Goal: Transaction & Acquisition: Book appointment/travel/reservation

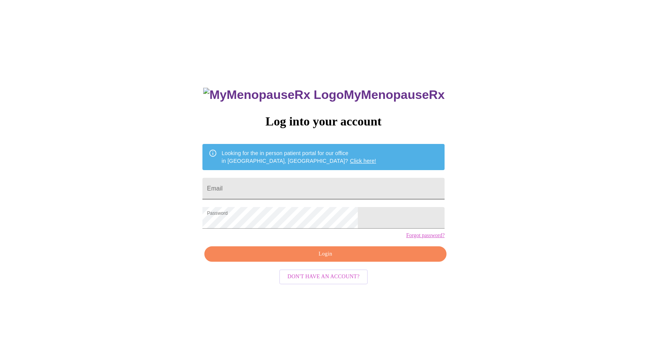
click at [343, 188] on input "Email" at bounding box center [323, 189] width 242 height 22
type input "[EMAIL_ADDRESS][DOMAIN_NAME]"
click at [310, 259] on span "Login" at bounding box center [325, 255] width 224 height 10
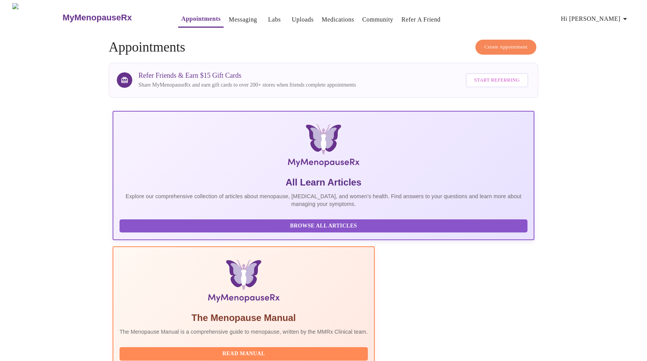
click at [494, 47] on span "Create Appointment" at bounding box center [505, 47] width 43 height 9
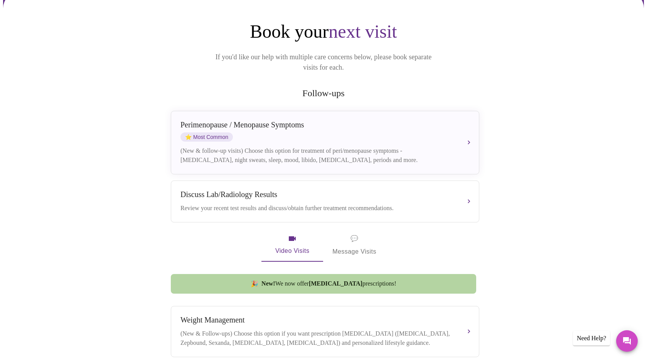
scroll to position [73, 0]
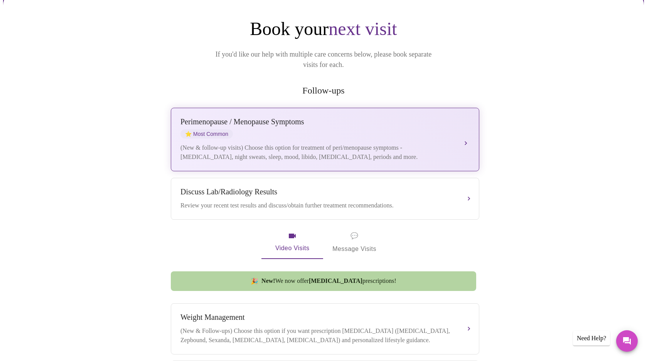
click at [281, 126] on div "[MEDICAL_DATA] / Menopause Symptoms ⭐ Most Common" at bounding box center [317, 128] width 274 height 21
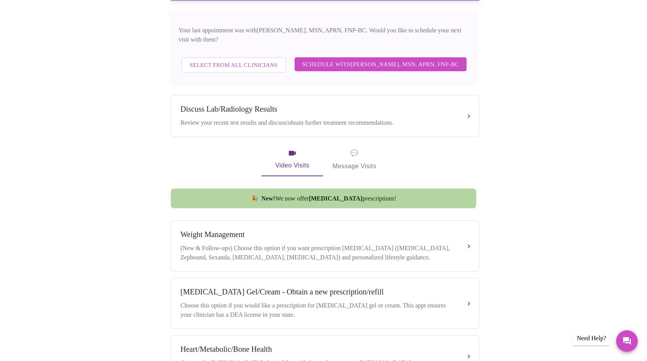
scroll to position [244, 0]
click at [437, 59] on span "Schedule with [PERSON_NAME], MSN, APRN, FNP-BC" at bounding box center [380, 64] width 156 height 10
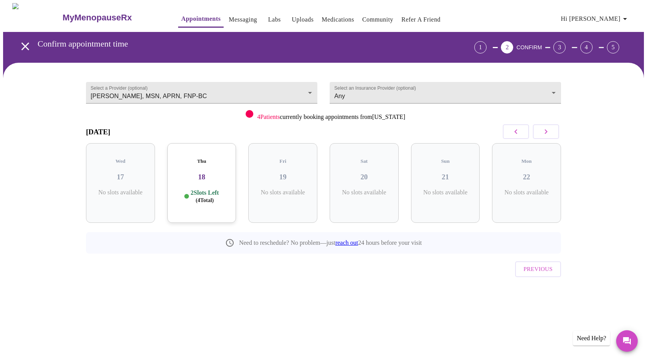
click at [550, 133] on icon "button" at bounding box center [545, 131] width 9 height 9
click at [508, 136] on button "button" at bounding box center [515, 131] width 26 height 15
click at [304, 84] on body "MyMenopauseRx Appointments Messaging Labs Uploads Medications Community Refer a…" at bounding box center [323, 159] width 640 height 313
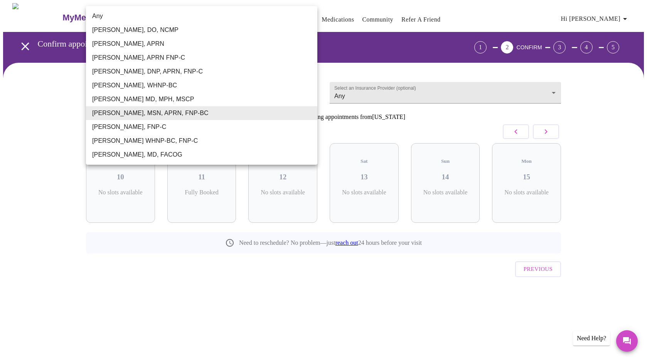
click at [302, 10] on li "Any" at bounding box center [201, 16] width 231 height 14
type input "Any"
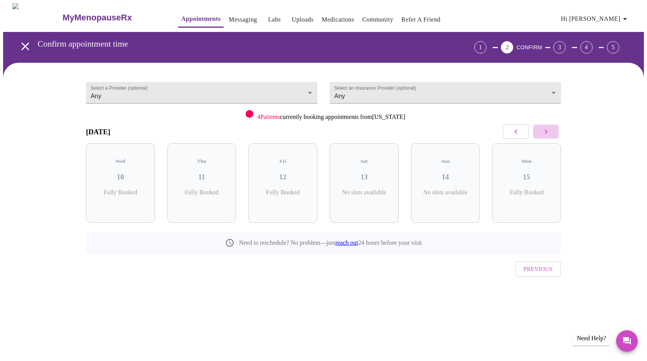
click at [544, 131] on icon "button" at bounding box center [545, 131] width 9 height 9
click at [518, 94] on body "MyMenopauseRx Appointments Messaging Labs Uploads Medications Community Refer a…" at bounding box center [323, 159] width 640 height 313
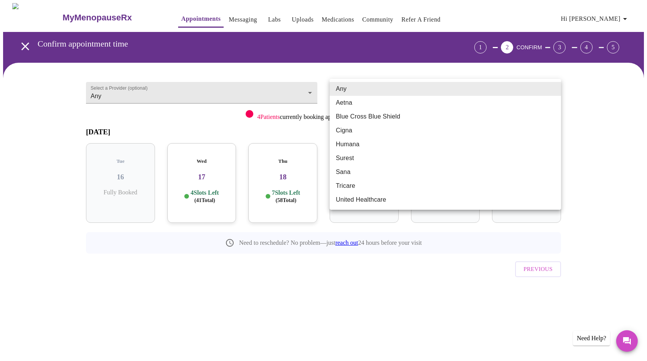
click at [508, 113] on li "Blue Cross Blue Shield" at bounding box center [444, 117] width 231 height 14
type input "Blue Cross Blue Shield"
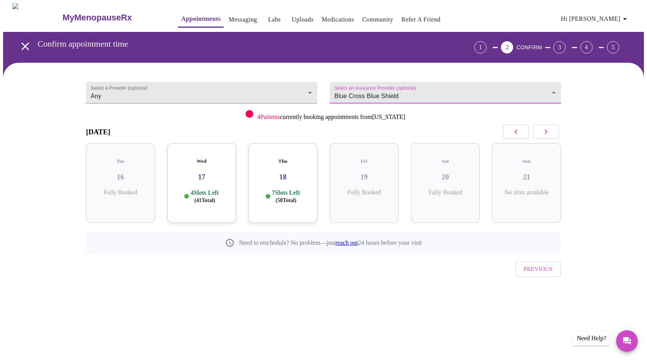
click at [216, 158] on h5 "Wed" at bounding box center [201, 161] width 57 height 6
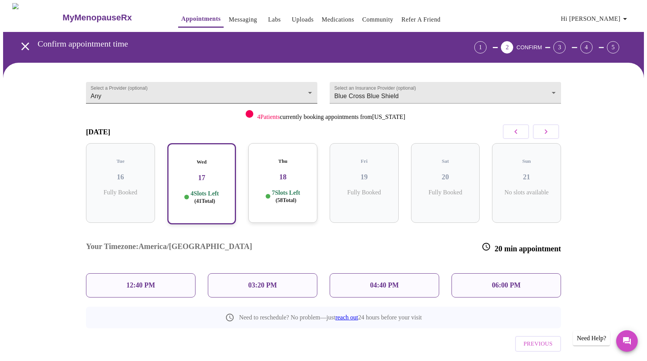
click at [269, 97] on body "MyMenopauseRx Appointments Messaging Labs Uploads Medications Community Refer a…" at bounding box center [323, 197] width 640 height 388
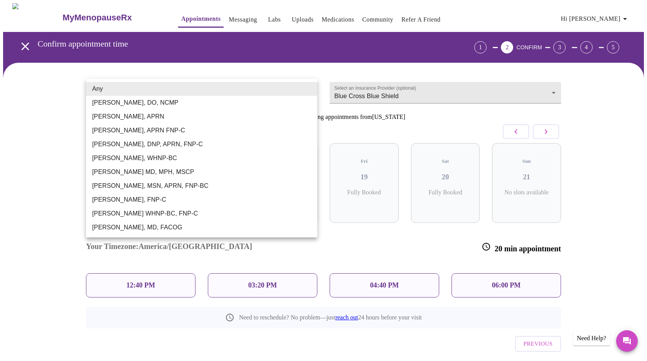
click at [229, 17] on div at bounding box center [323, 180] width 647 height 361
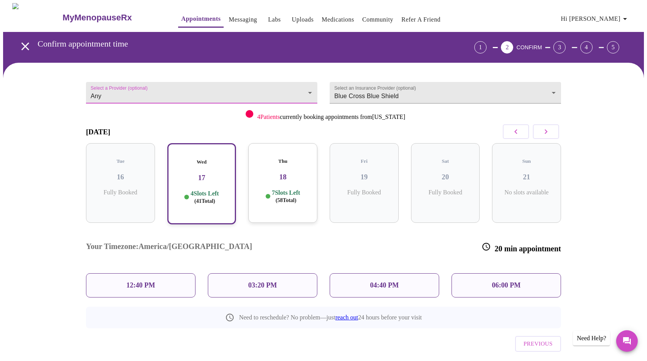
click at [229, 17] on link "Messaging" at bounding box center [242, 19] width 28 height 11
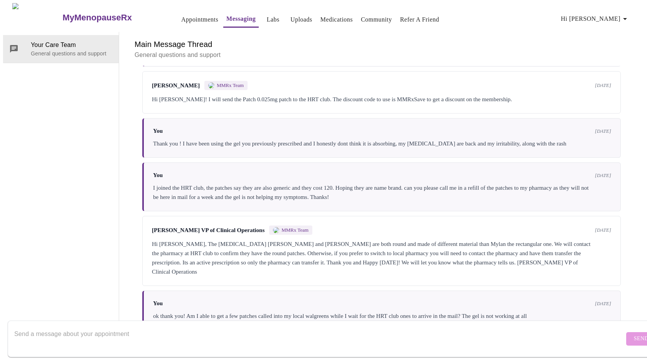
scroll to position [1174, 0]
click at [188, 14] on link "Appointments" at bounding box center [199, 19] width 37 height 11
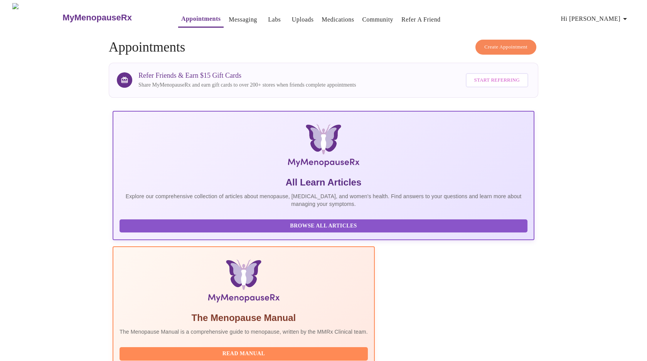
click at [508, 44] on span "Create Appointment" at bounding box center [505, 47] width 43 height 9
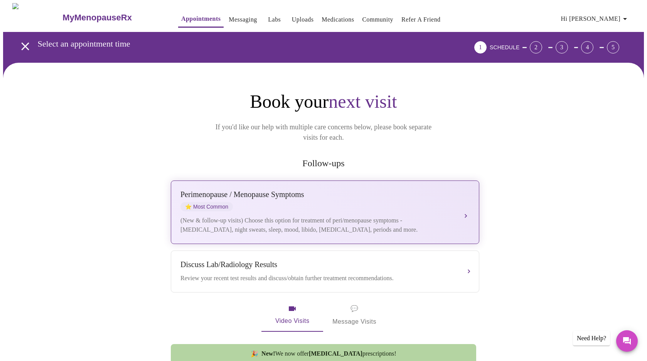
click at [292, 190] on div "[MEDICAL_DATA] / Menopause Symptoms ⭐ Most Common" at bounding box center [317, 200] width 274 height 21
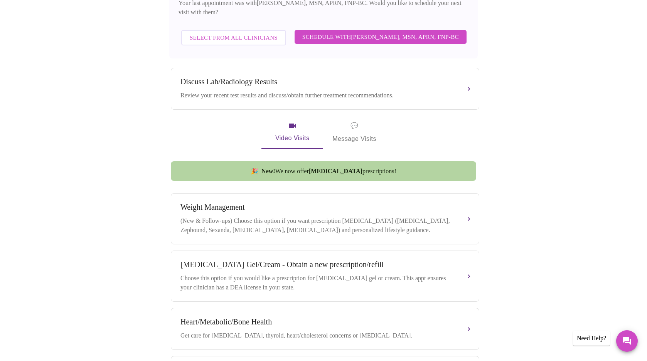
scroll to position [273, 0]
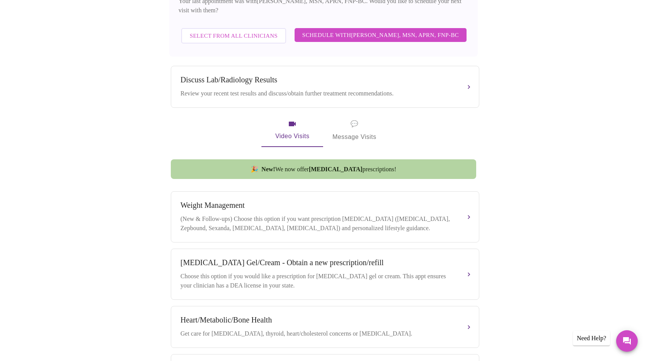
click at [376, 30] on span "Schedule with [PERSON_NAME], MSN, APRN, FNP-BC" at bounding box center [380, 35] width 156 height 10
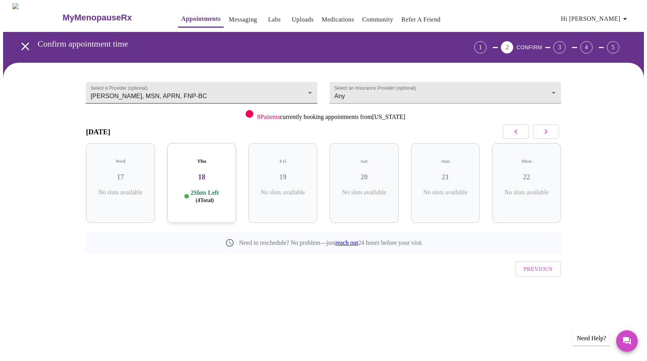
click at [269, 84] on body "MyMenopauseRx Appointments Messaging Labs Uploads Medications Community Refer a…" at bounding box center [323, 159] width 640 height 313
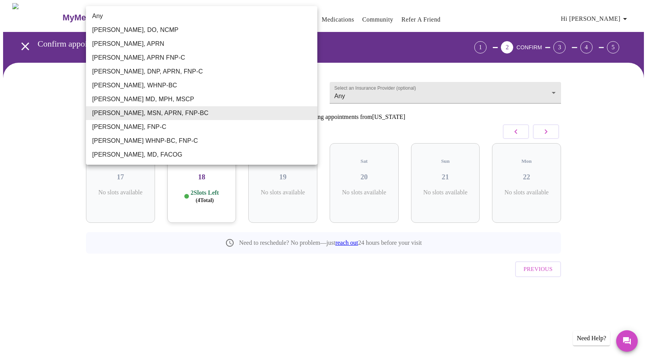
click at [166, 17] on li "Any" at bounding box center [201, 16] width 231 height 14
type input "Any"
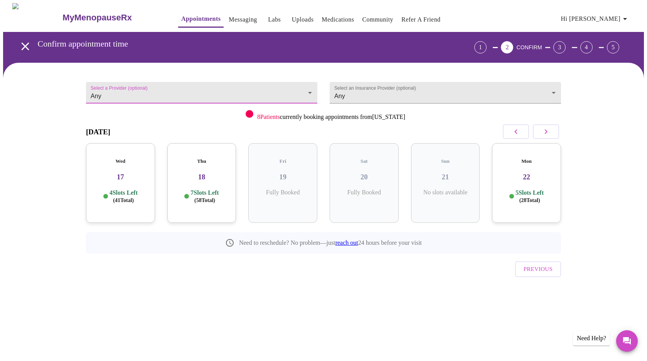
click at [118, 173] on h3 "17" at bounding box center [120, 177] width 57 height 8
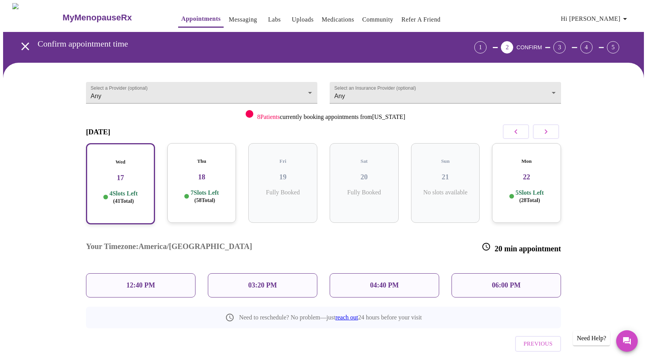
click at [498, 282] on p "06:00 PM" at bounding box center [506, 286] width 29 height 8
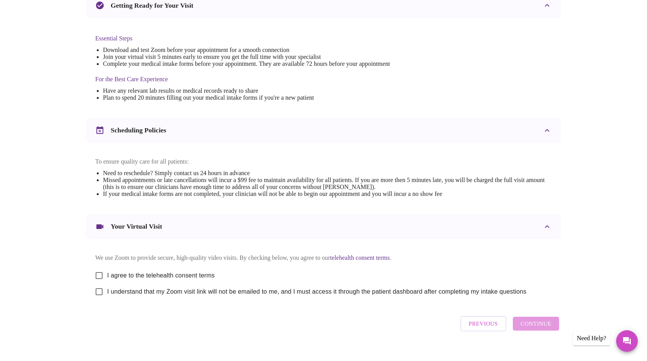
scroll to position [197, 0]
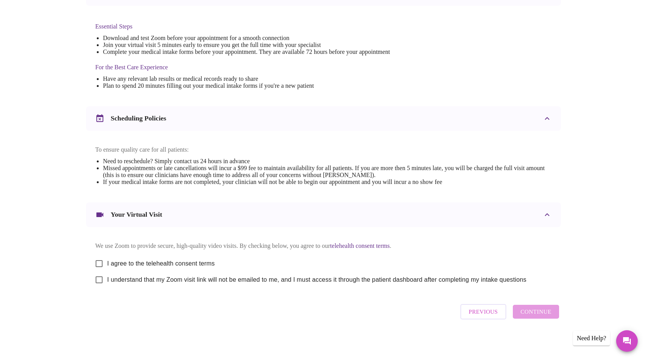
click at [98, 260] on input "I agree to the telehealth consent terms" at bounding box center [99, 264] width 16 height 16
checkbox input "true"
click at [101, 278] on input "I understand that my Zoom visit link will not be emailed to me, and I must acce…" at bounding box center [99, 280] width 16 height 16
checkbox input "true"
click at [543, 316] on span "Continue" at bounding box center [535, 312] width 31 height 10
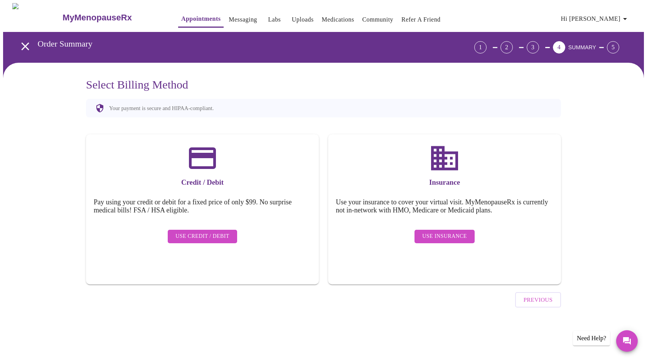
scroll to position [0, 0]
click at [464, 232] on span "Use Insurance" at bounding box center [444, 237] width 44 height 10
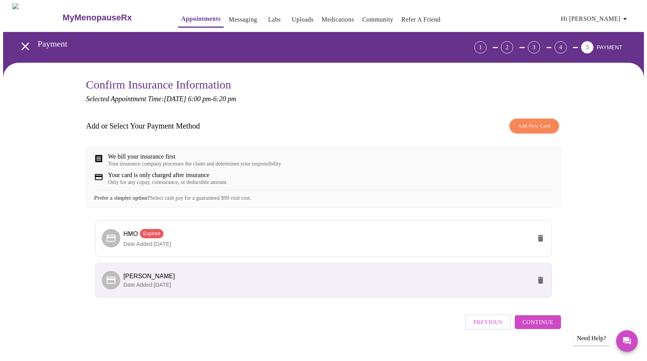
click at [467, 281] on span "[PERSON_NAME]" at bounding box center [327, 276] width 408 height 9
click at [428, 289] on p "Date Added: [DATE]" at bounding box center [327, 285] width 408 height 8
click at [549, 328] on span "Continue" at bounding box center [537, 323] width 31 height 10
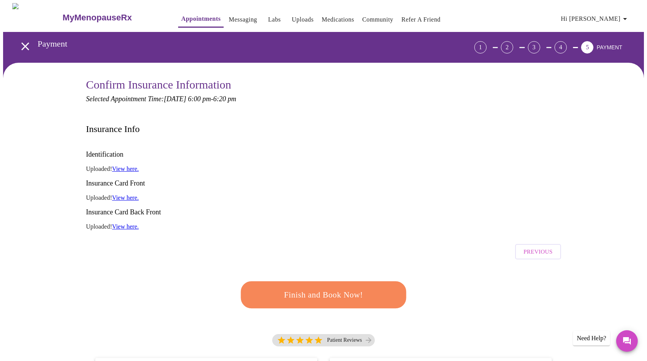
click at [365, 288] on span "Finish and Book Now!" at bounding box center [323, 295] width 146 height 15
